Goal: Information Seeking & Learning: Learn about a topic

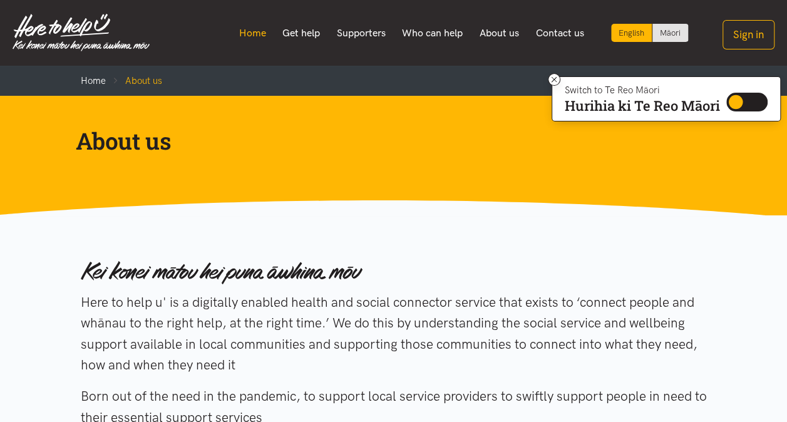
click at [249, 36] on link "Home" at bounding box center [252, 33] width 44 height 26
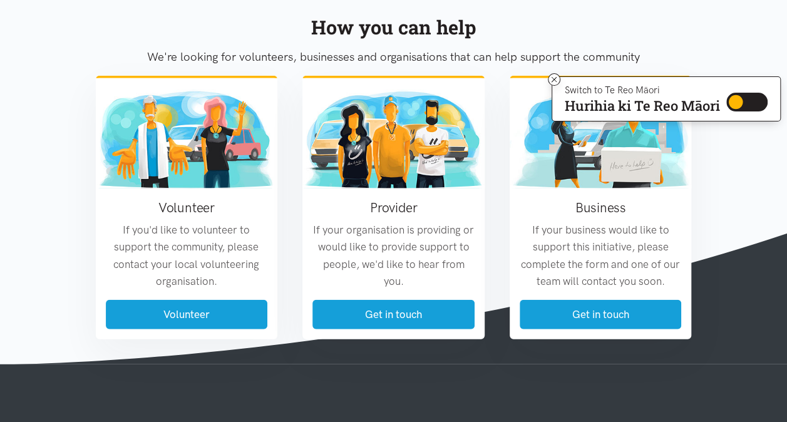
scroll to position [1503, 0]
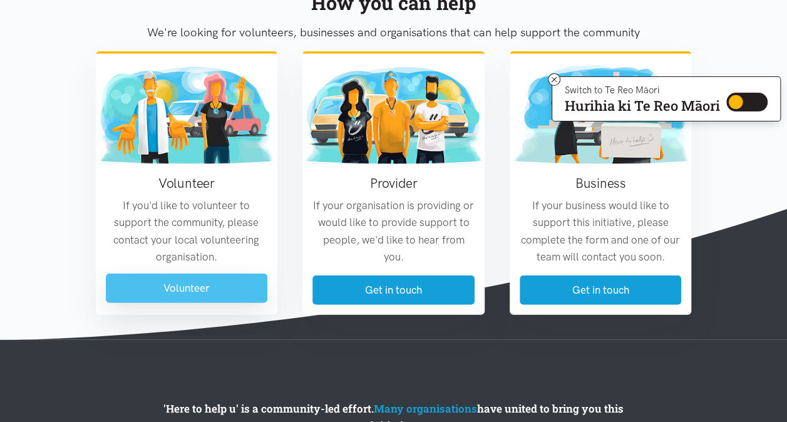
click at [175, 289] on link "Volunteer" at bounding box center [187, 288] width 162 height 29
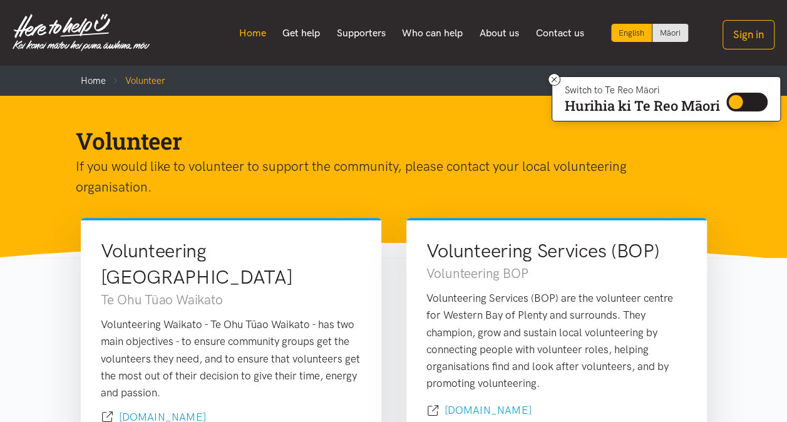
click at [247, 35] on link "Home" at bounding box center [252, 33] width 44 height 26
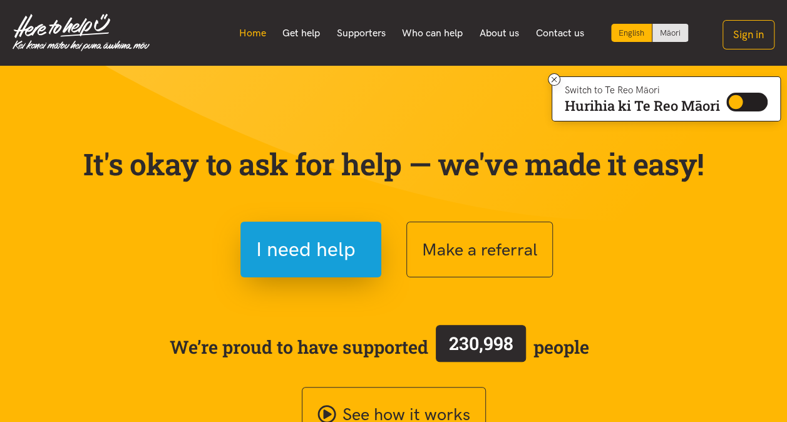
click at [245, 32] on link "Home" at bounding box center [252, 33] width 44 height 26
click at [300, 34] on link "Get help" at bounding box center [301, 33] width 54 height 26
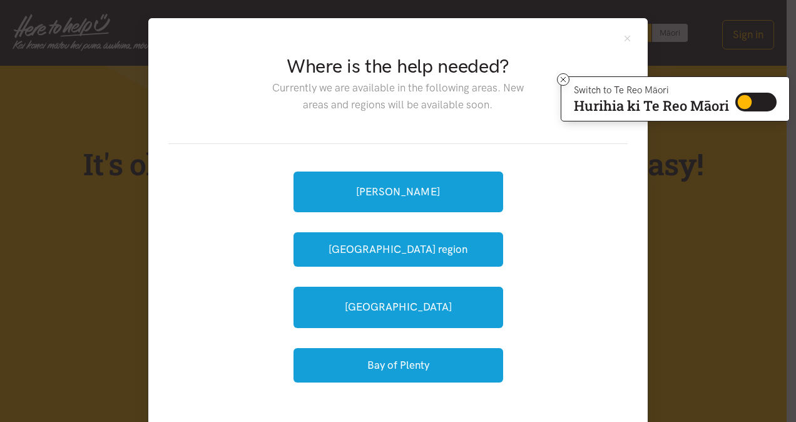
click at [706, 255] on div "Where is the help needed? Currently we are available in the following areas. Ne…" at bounding box center [398, 211] width 796 height 422
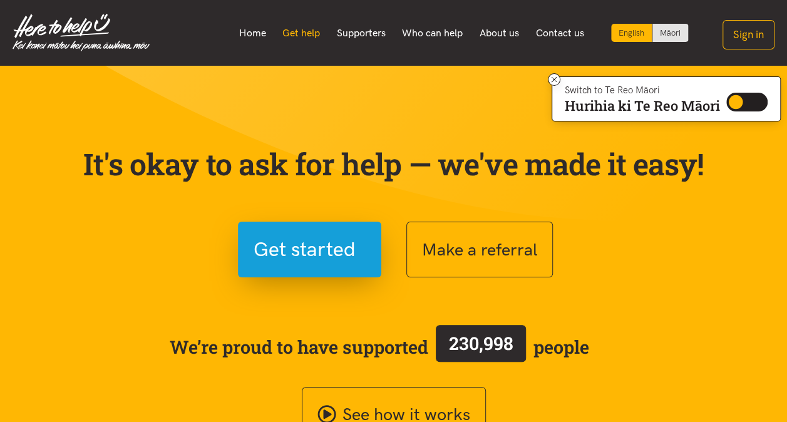
click at [293, 25] on link "Get help" at bounding box center [301, 33] width 54 height 26
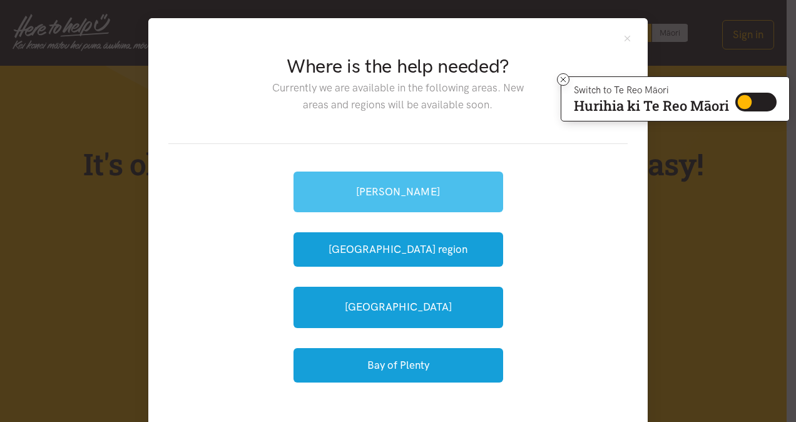
click at [401, 191] on link "[PERSON_NAME]" at bounding box center [399, 192] width 210 height 41
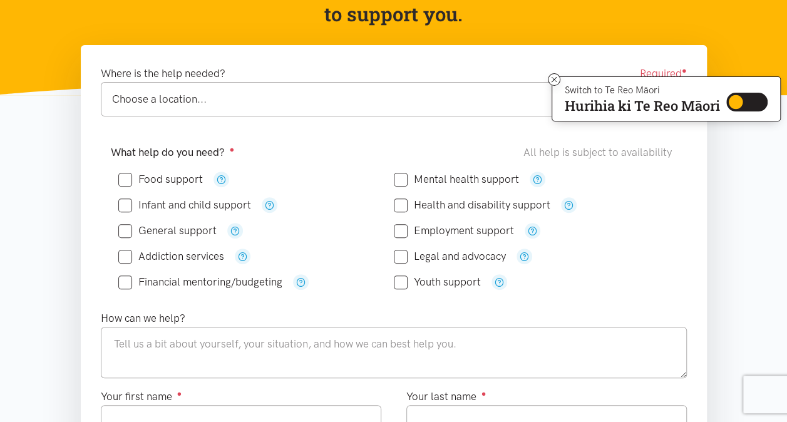
scroll to position [188, 0]
